Goal: Feedback & Contribution: Leave review/rating

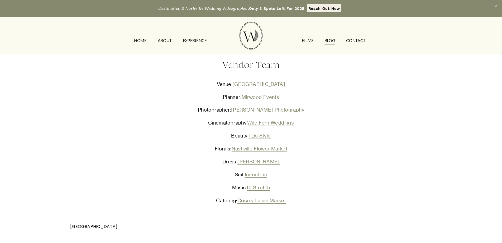
scroll to position [739, 0]
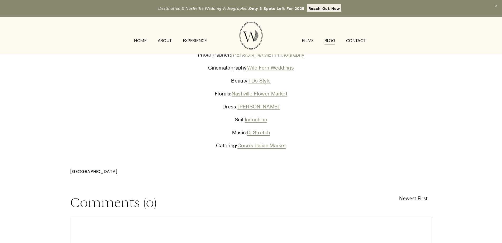
scroll to position [766, 0]
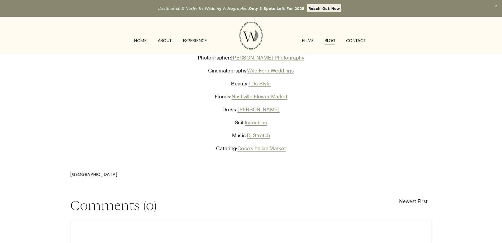
click at [146, 220] on textarea at bounding box center [251, 238] width 361 height 37
paste textarea "Very well explained."
type textarea "Very well explained."
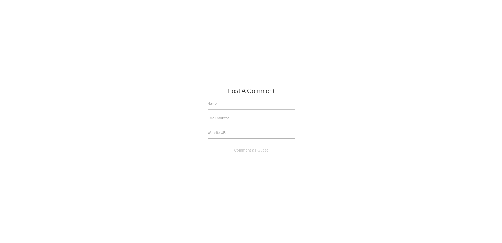
click at [220, 104] on input "text" at bounding box center [251, 104] width 87 height 12
type input "c"
type input "[PERSON_NAME] Studios"
click at [233, 119] on input "text" at bounding box center [251, 118] width 87 height 12
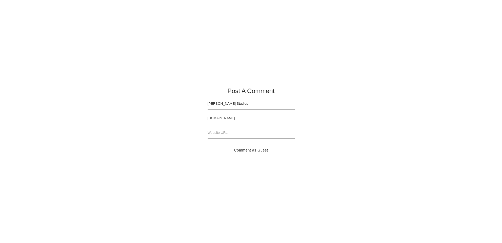
type input "[DOMAIN_NAME]"
click at [232, 131] on input "text" at bounding box center [251, 133] width 87 height 12
type input "[URL][DOMAIN_NAME]"
click at [250, 146] on button "Comment as Guest" at bounding box center [251, 150] width 87 height 12
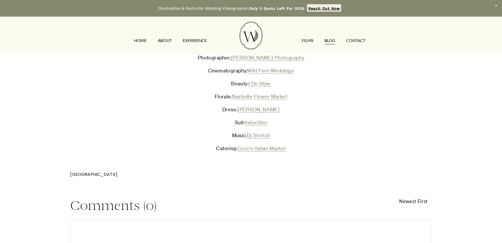
type textarea "Very well explained."
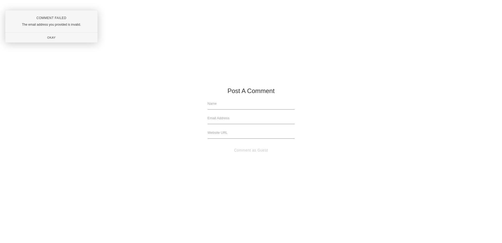
click at [223, 103] on div at bounding box center [251, 121] width 502 height 243
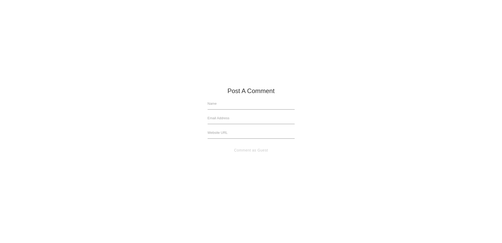
click at [218, 107] on input "text" at bounding box center [251, 104] width 87 height 12
type input "[PERSON_NAME] studios"
click at [220, 118] on input "text" at bounding box center [251, 118] width 87 height 12
type input "[EMAIL_ADDRESS][DOMAIN_NAME]"
click at [255, 138] on input "text" at bounding box center [251, 133] width 87 height 12
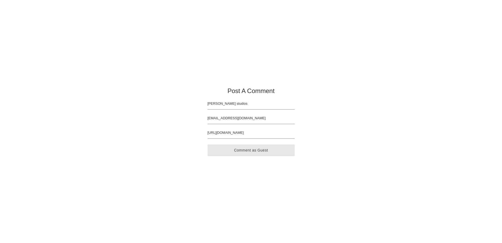
type input "[URL][DOMAIN_NAME]"
click at [252, 149] on button "Comment as Guest" at bounding box center [251, 150] width 87 height 12
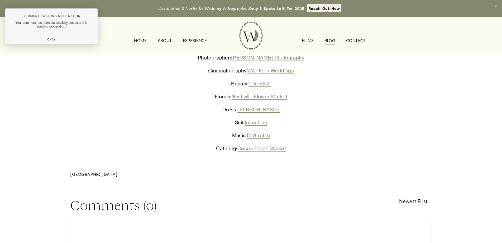
click at [483, 32] on div at bounding box center [251, 121] width 502 height 243
